Goal: Task Accomplishment & Management: Complete application form

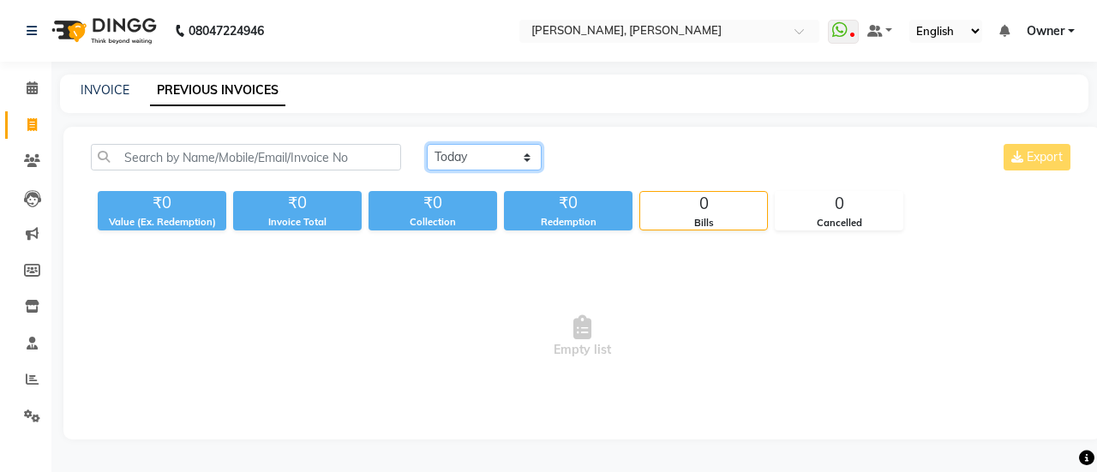
click at [495, 162] on select "[DATE] [DATE] Custom Range" at bounding box center [484, 157] width 115 height 27
select select "yesterday"
click at [427, 144] on select "[DATE] [DATE] Custom Range" at bounding box center [484, 157] width 115 height 27
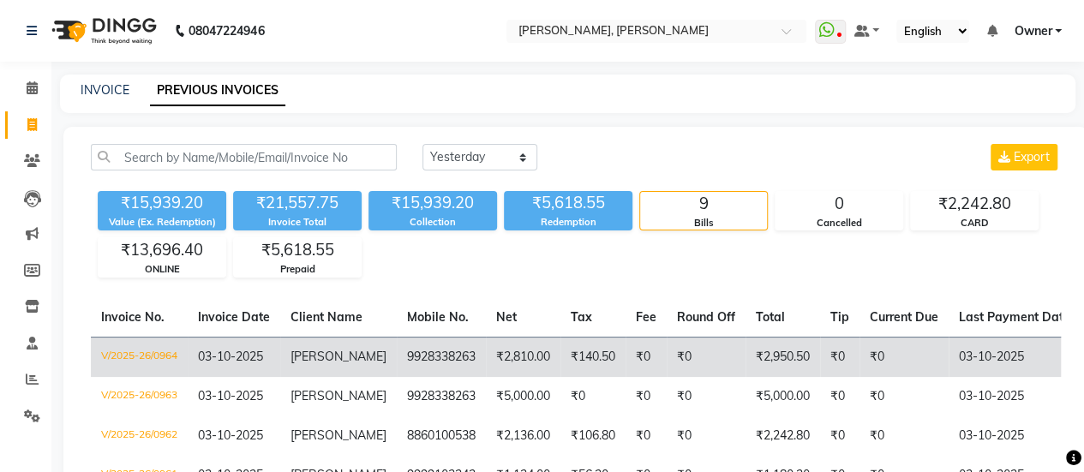
click at [746, 356] on td "₹2,950.50" at bounding box center [783, 357] width 75 height 40
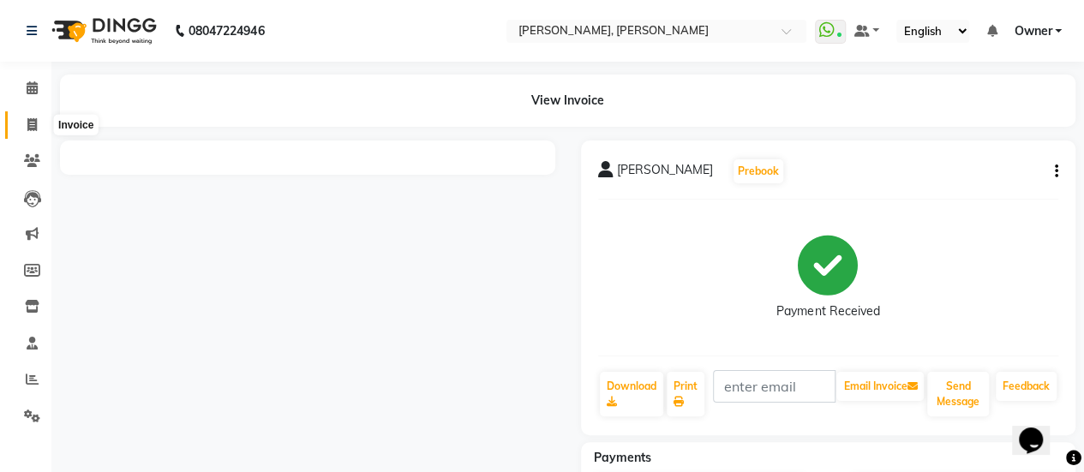
click at [31, 128] on icon at bounding box center [31, 124] width 9 height 13
select select "service"
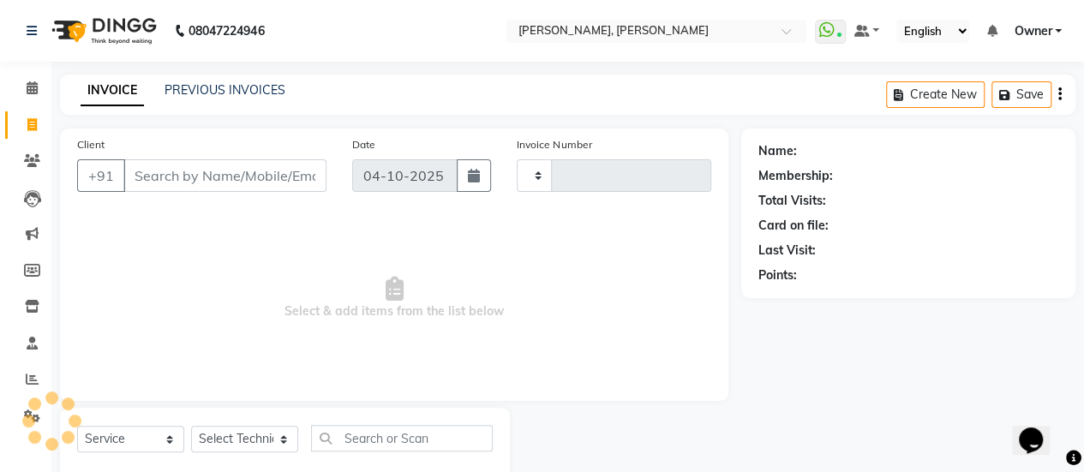
type input "0965"
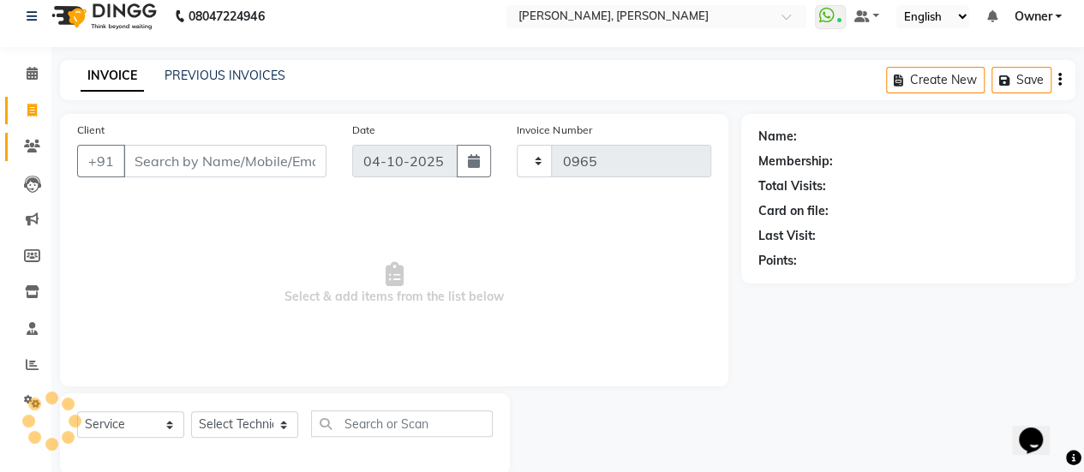
select select "5749"
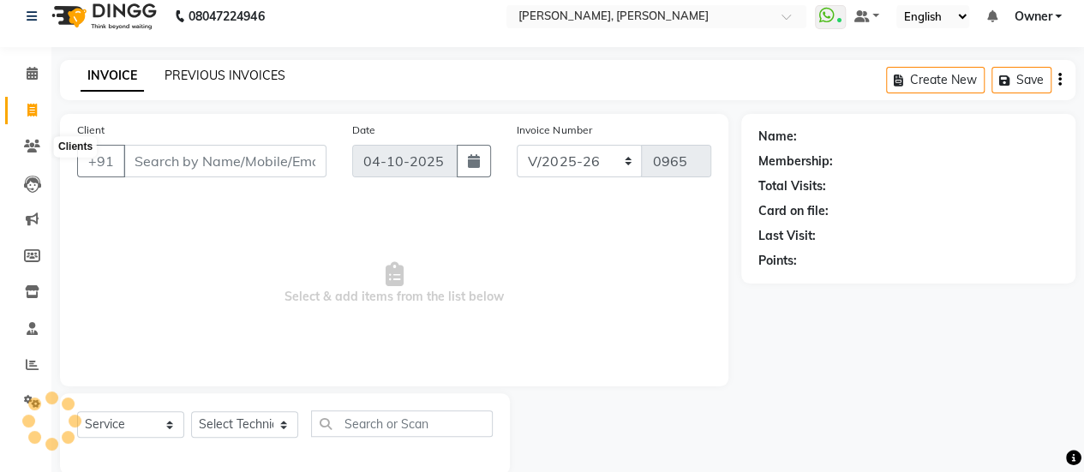
scroll to position [42, 0]
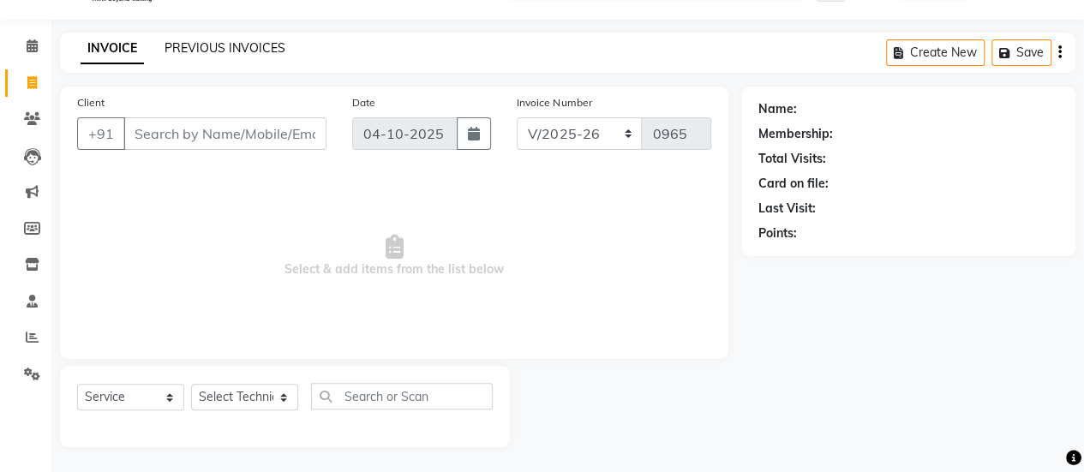
click at [226, 49] on link "PREVIOUS INVOICES" at bounding box center [225, 47] width 121 height 15
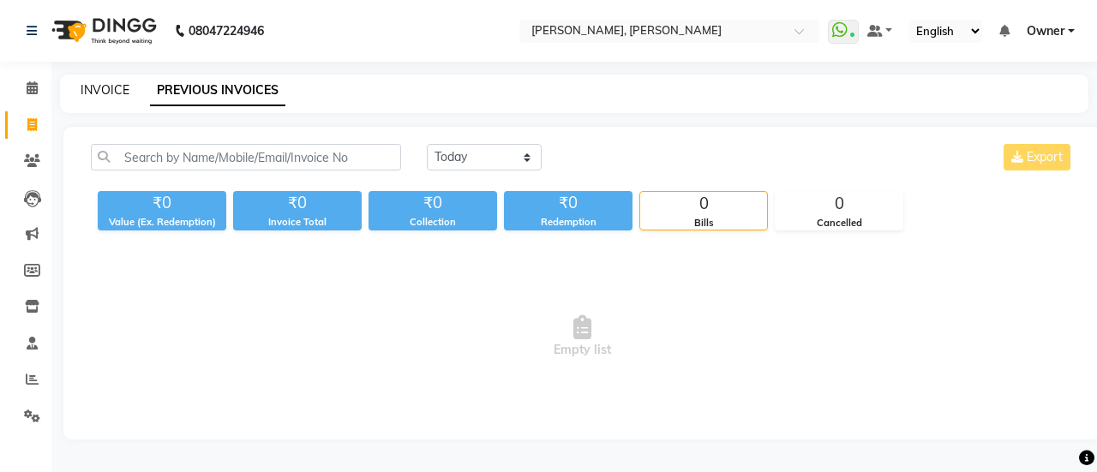
click at [113, 91] on link "INVOICE" at bounding box center [105, 89] width 49 height 15
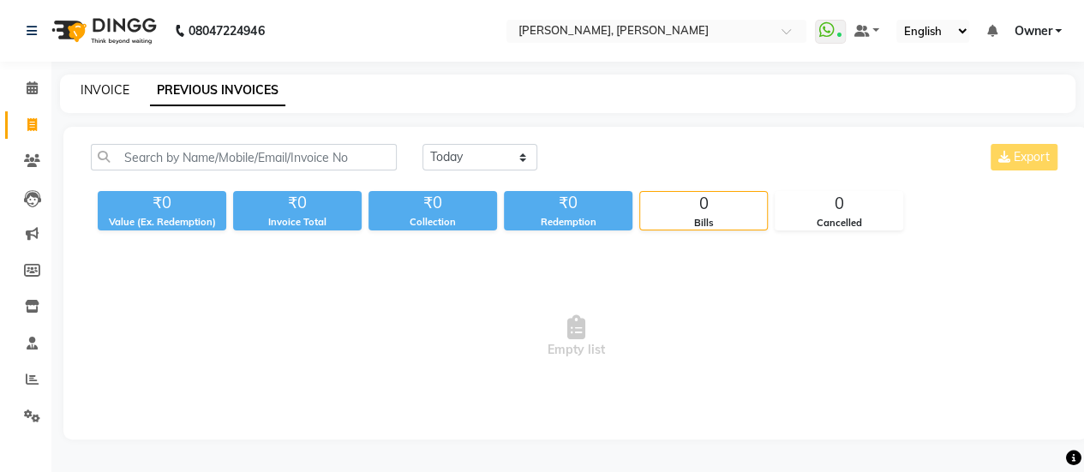
scroll to position [42, 0]
select select "5749"
select select "service"
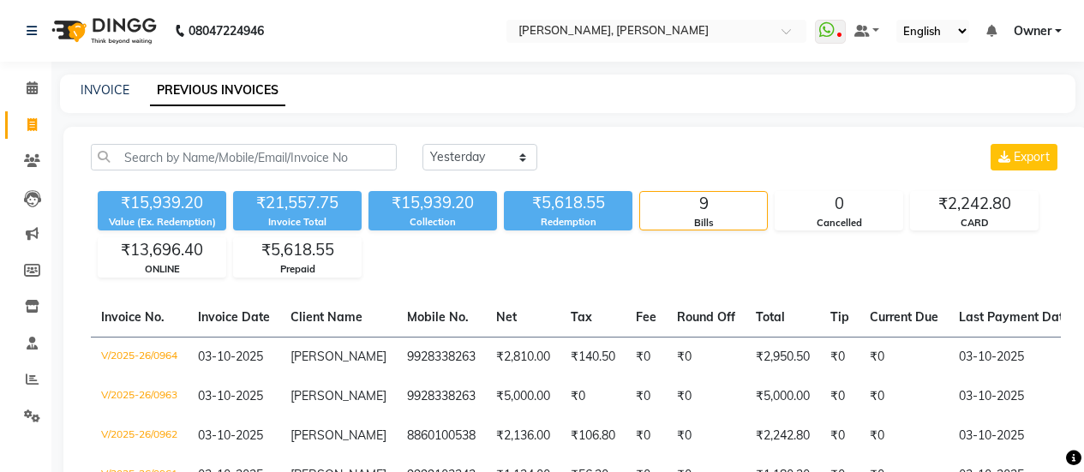
select select "yesterday"
click at [99, 92] on link "INVOICE" at bounding box center [105, 89] width 49 height 15
select select "service"
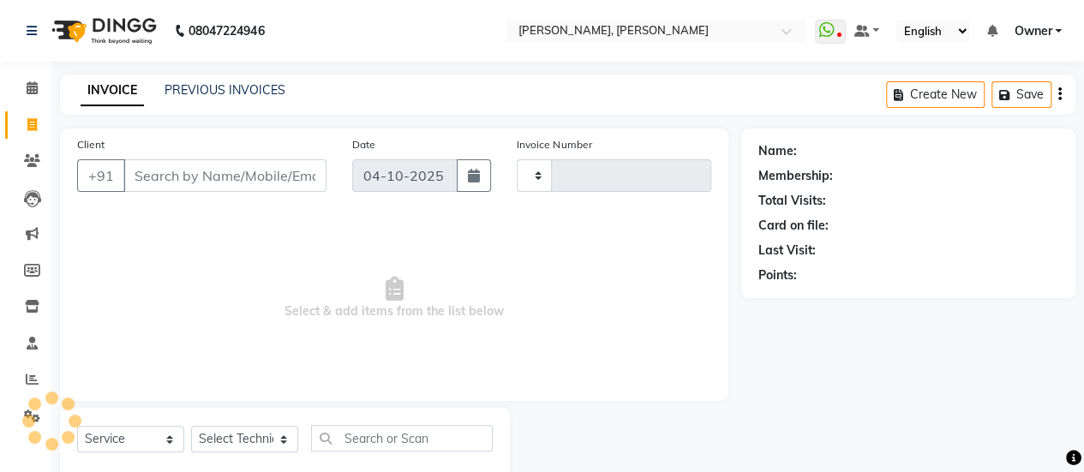
type input "0965"
select select "5749"
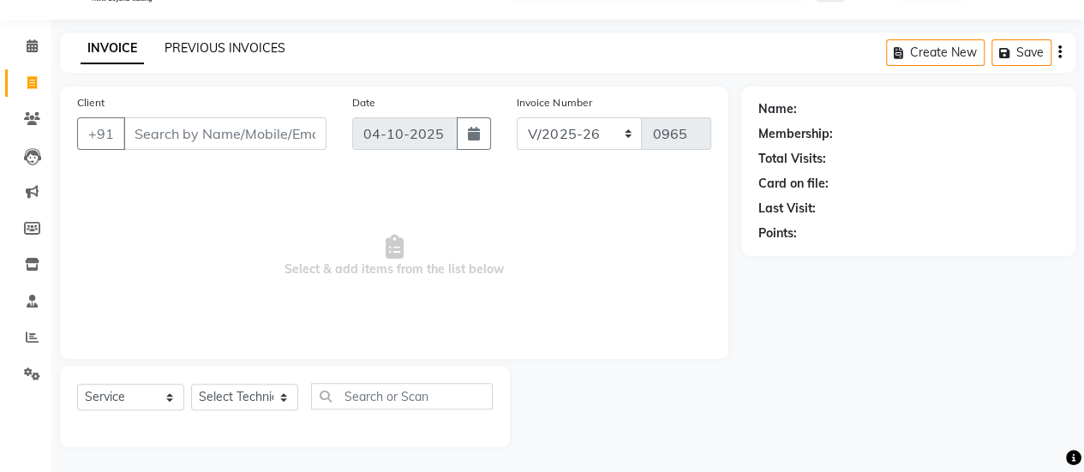
click at [231, 54] on link "PREVIOUS INVOICES" at bounding box center [225, 47] width 121 height 15
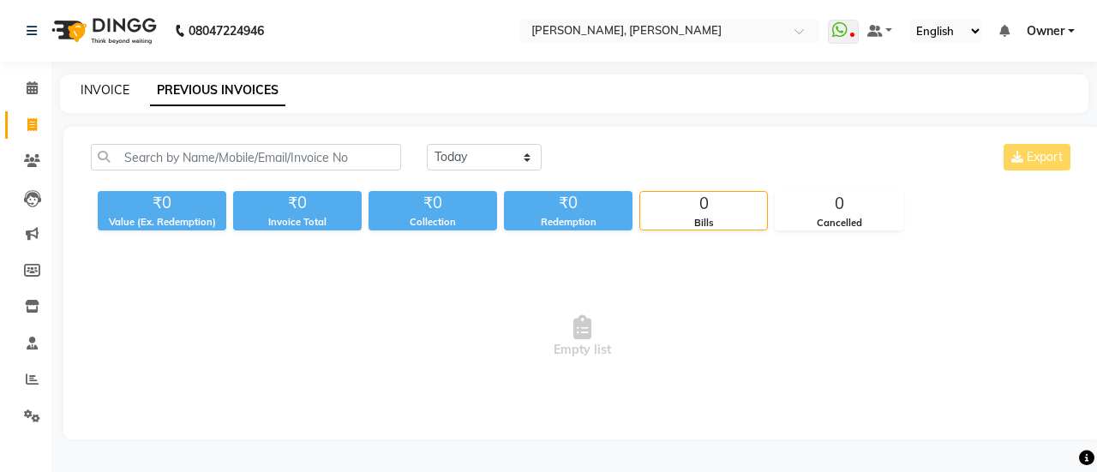
click at [95, 94] on link "INVOICE" at bounding box center [105, 89] width 49 height 15
select select "5749"
select select "service"
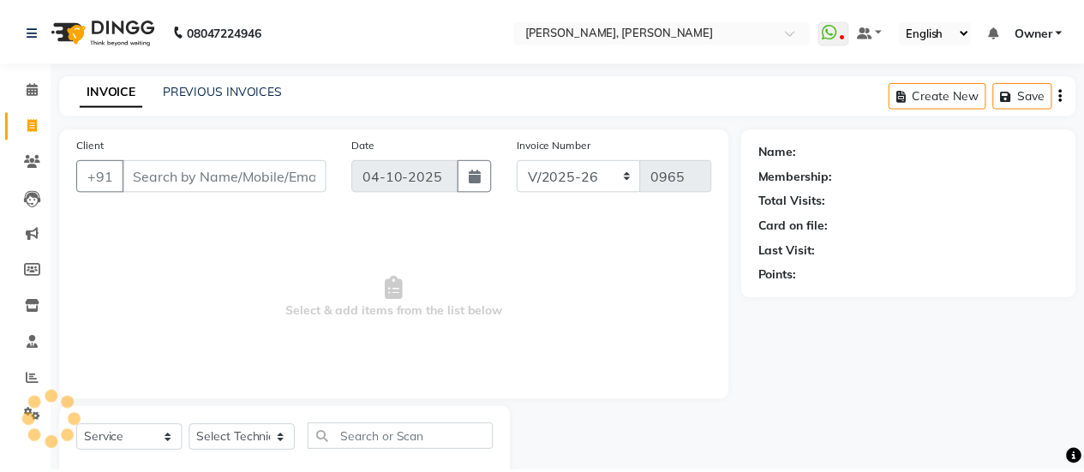
scroll to position [42, 0]
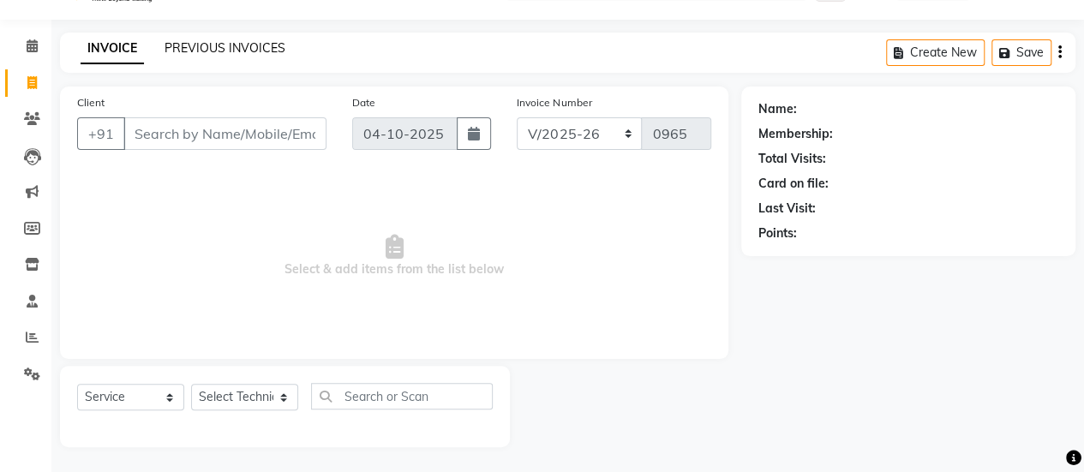
click at [234, 41] on link "PREVIOUS INVOICES" at bounding box center [225, 47] width 121 height 15
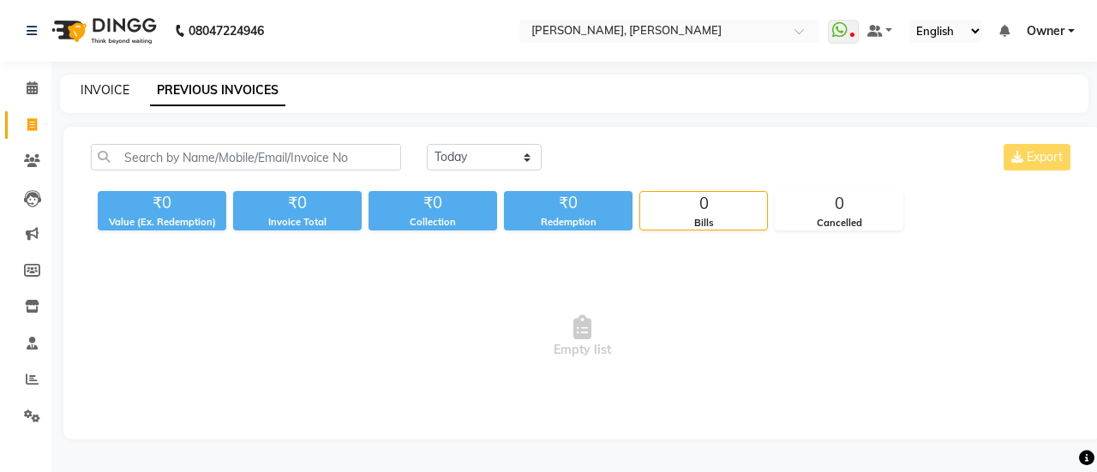
click at [122, 89] on link "INVOICE" at bounding box center [105, 89] width 49 height 15
select select "5749"
select select "service"
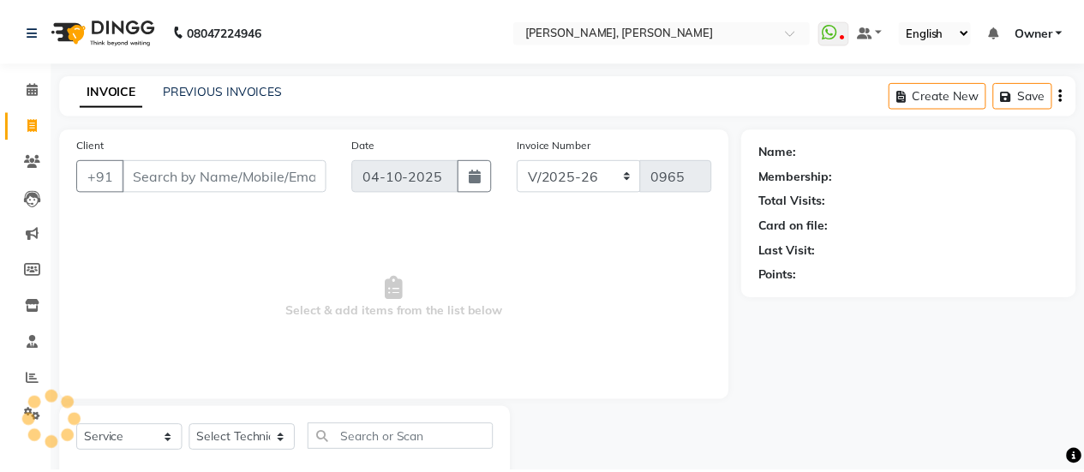
scroll to position [42, 0]
